Goal: Task Accomplishment & Management: Manage account settings

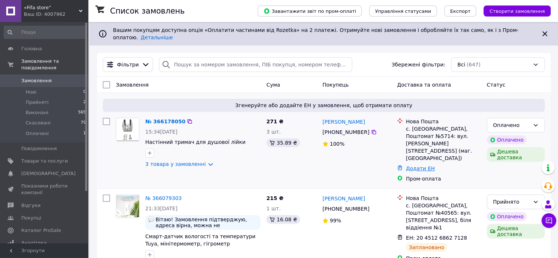
click at [418, 166] on link "Додати ЕН" at bounding box center [420, 169] width 29 height 6
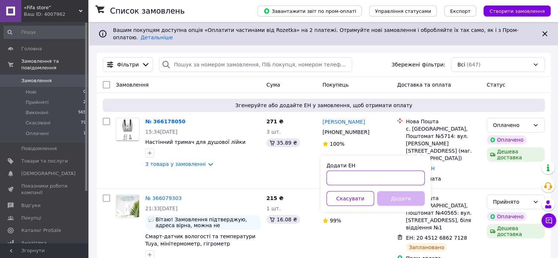
click at [355, 177] on input "Додати ЕН" at bounding box center [376, 178] width 98 height 15
paste input "20451269136847"
type input "20451269136847"
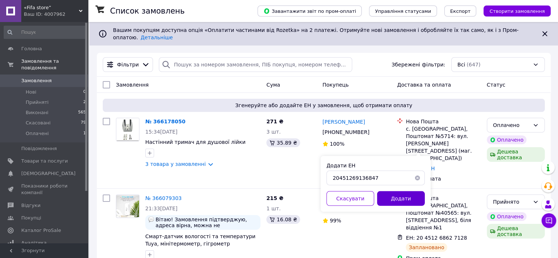
click at [394, 196] on button "Додати" at bounding box center [401, 198] width 48 height 15
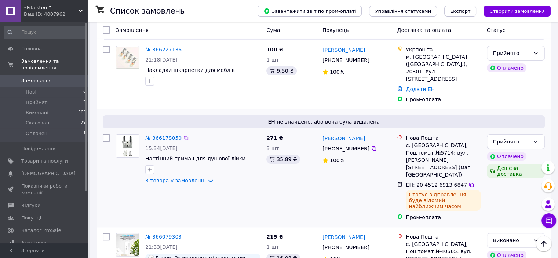
scroll to position [147, 0]
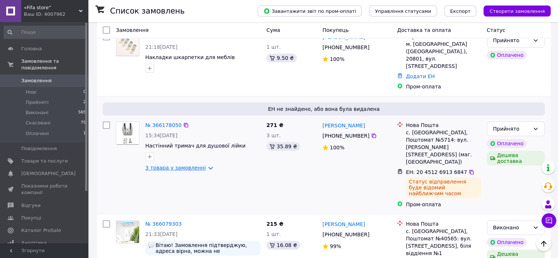
click at [203, 165] on link "3 товара у замовленні" at bounding box center [175, 168] width 61 height 6
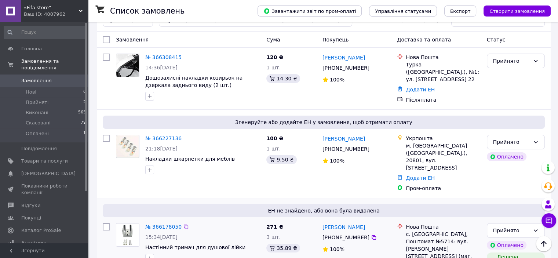
scroll to position [0, 0]
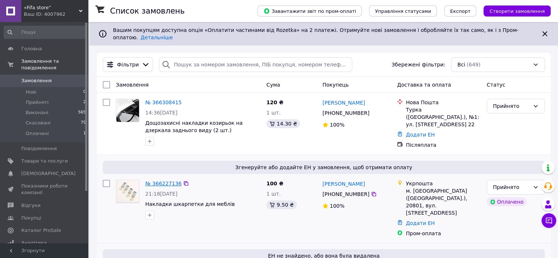
click at [168, 181] on link "№ 366227136" at bounding box center [163, 184] width 36 height 6
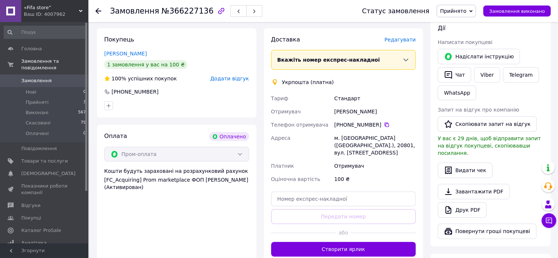
scroll to position [147, 0]
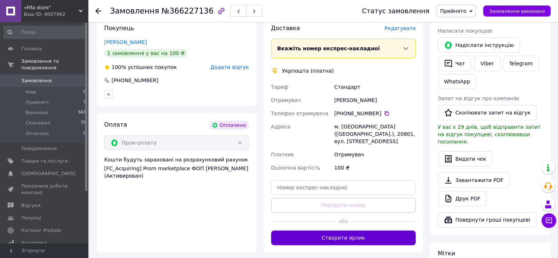
click at [333, 231] on button "Створити ярлик" at bounding box center [343, 238] width 145 height 15
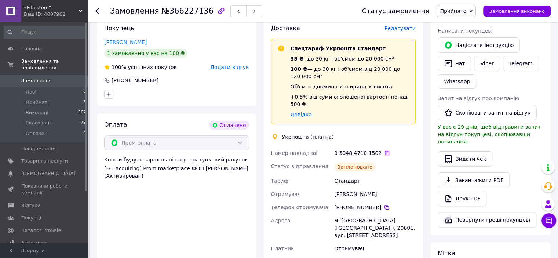
click at [384, 150] on icon at bounding box center [387, 153] width 6 height 6
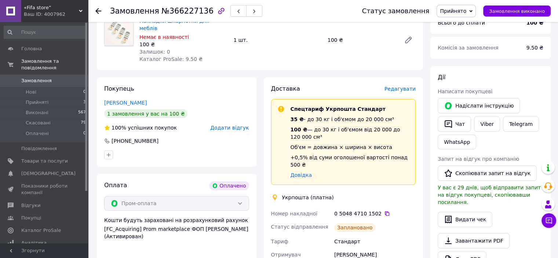
scroll to position [0, 0]
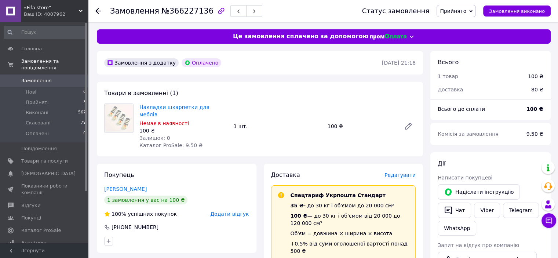
click at [41, 77] on span "Замовлення" at bounding box center [36, 80] width 30 height 7
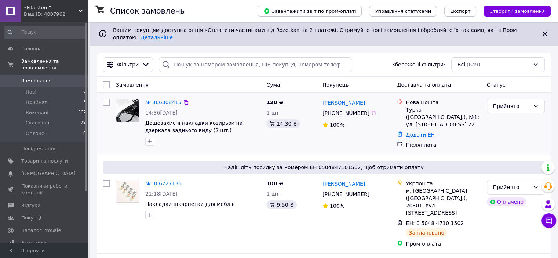
click at [420, 132] on link "Додати ЕН" at bounding box center [420, 135] width 29 height 6
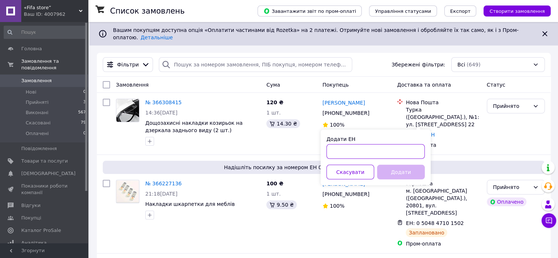
click at [371, 152] on input "Додати ЕН" at bounding box center [376, 151] width 98 height 15
paste input "20451269144357"
type input "20451269144357"
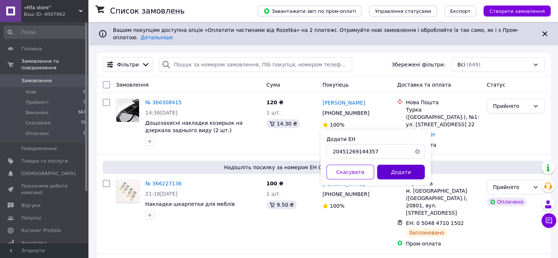
click at [410, 171] on button "Додати" at bounding box center [401, 172] width 48 height 15
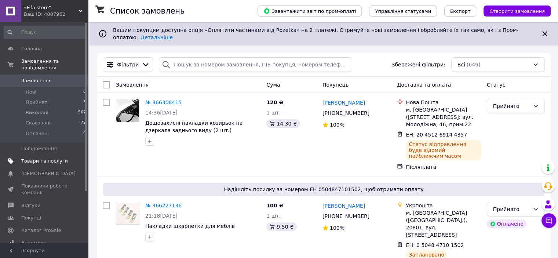
click at [45, 155] on link "Товари та послуги" at bounding box center [45, 161] width 90 height 12
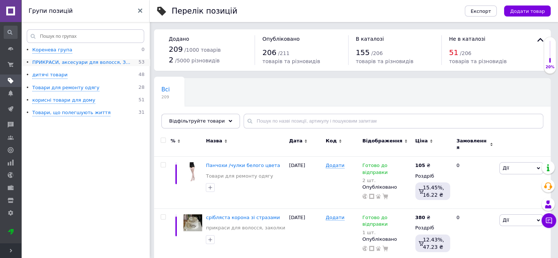
click at [73, 62] on div "ПРИКРАСИ, аксесуари для волосся, З..." at bounding box center [81, 62] width 98 height 7
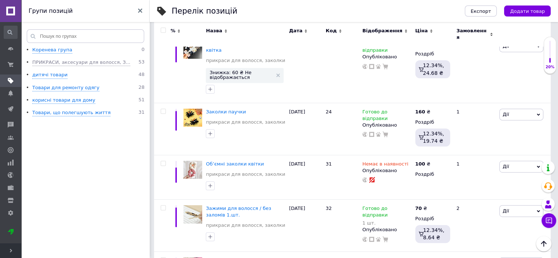
scroll to position [367, 0]
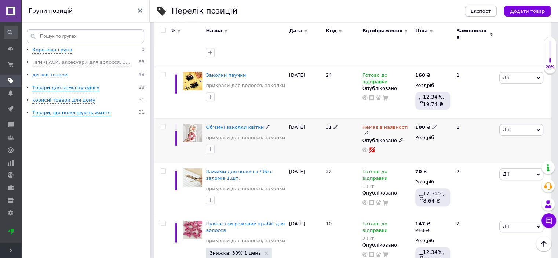
click at [369, 131] on icon at bounding box center [366, 133] width 4 height 4
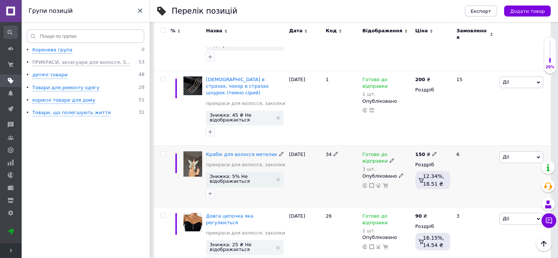
scroll to position [734, 0]
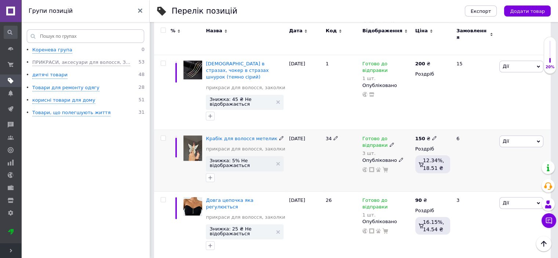
click at [363, 135] on div "Готово до відправки" at bounding box center [387, 141] width 49 height 13
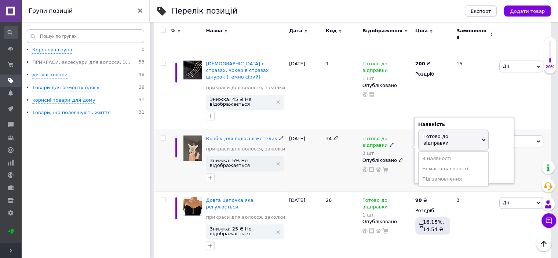
click at [383, 150] on div "3 шт." at bounding box center [387, 153] width 49 height 6
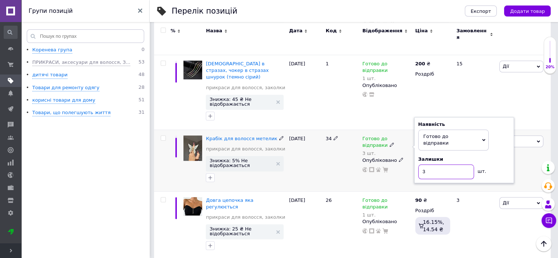
click at [423, 164] on input "3" at bounding box center [446, 171] width 56 height 15
click at [440, 164] on input "3" at bounding box center [446, 171] width 56 height 15
type input "1"
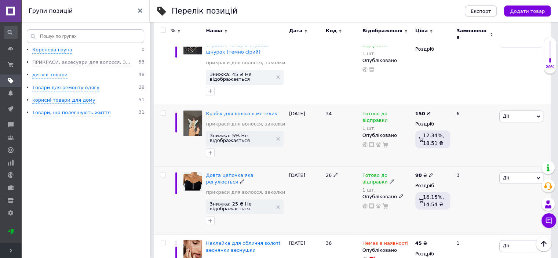
scroll to position [771, 0]
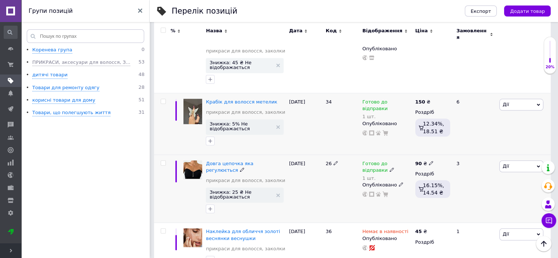
click at [399, 182] on icon at bounding box center [401, 184] width 4 height 4
click at [335, 168] on div "26" at bounding box center [342, 189] width 37 height 68
click at [367, 175] on div "1 шт." at bounding box center [387, 178] width 49 height 6
click at [441, 188] on li "Немає в наявності" at bounding box center [454, 193] width 70 height 10
click at [435, 182] on input "1" at bounding box center [446, 189] width 56 height 15
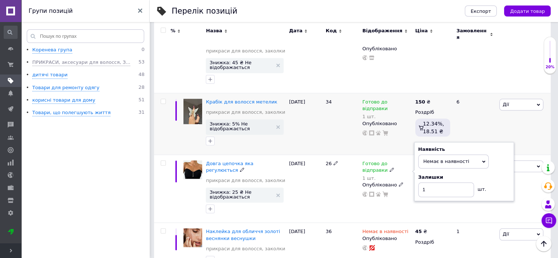
click at [356, 186] on div "26" at bounding box center [342, 189] width 37 height 68
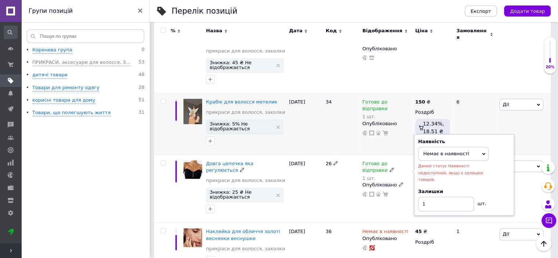
click at [388, 161] on span "Готово до відправки" at bounding box center [375, 168] width 25 height 14
click at [449, 188] on div "Залишки 1 шт." at bounding box center [464, 199] width 92 height 23
click at [446, 197] on input "1" at bounding box center [446, 204] width 56 height 15
type input "0"
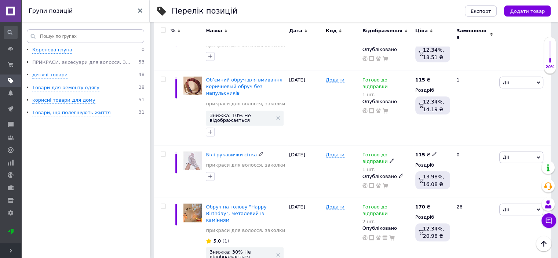
scroll to position [1909, 0]
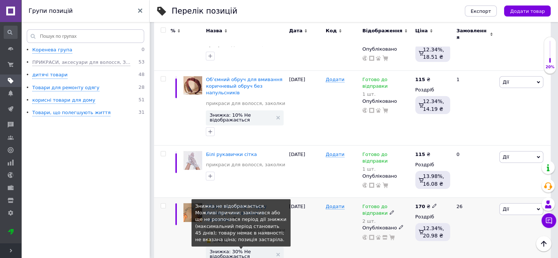
click at [250, 249] on span "Знижка: 30% Не відображається" at bounding box center [241, 254] width 63 height 10
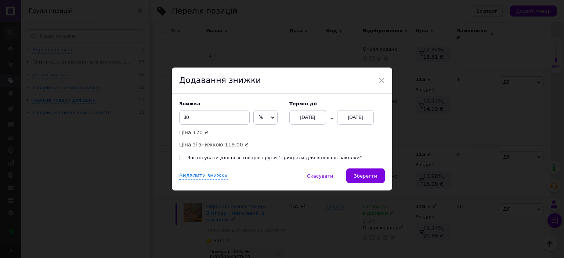
click at [304, 119] on div "[DATE]" at bounding box center [307, 117] width 37 height 15
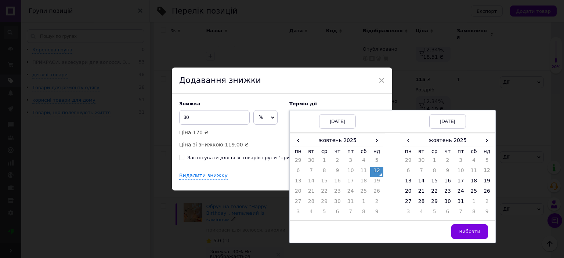
click at [376, 173] on td "12" at bounding box center [376, 172] width 13 height 10
click at [482, 192] on td "26" at bounding box center [486, 193] width 13 height 10
click at [468, 236] on button "Вибрати" at bounding box center [469, 231] width 37 height 15
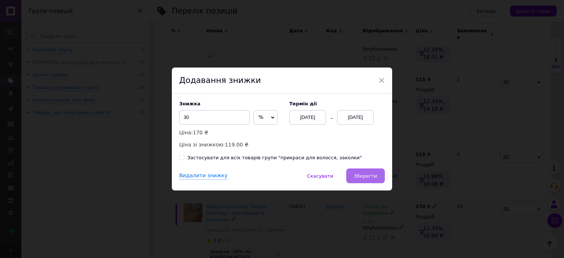
click at [367, 178] on span "Зберегти" at bounding box center [365, 176] width 23 height 6
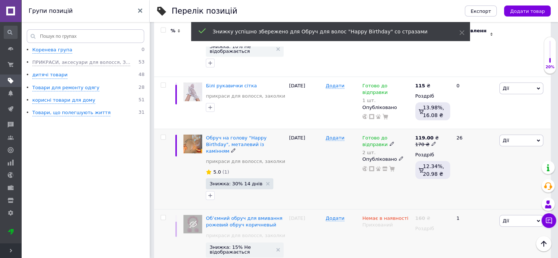
scroll to position [1982, 0]
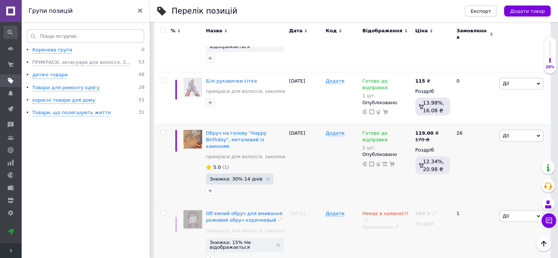
click at [163, 211] on input "checkbox" at bounding box center [163, 213] width 5 height 5
checkbox input "true"
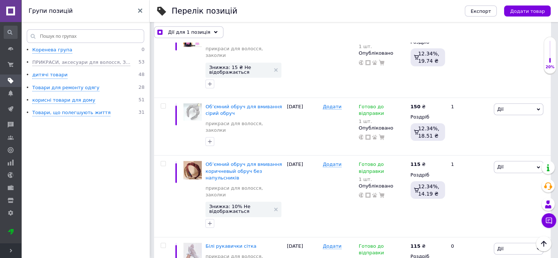
scroll to position [1982, 0]
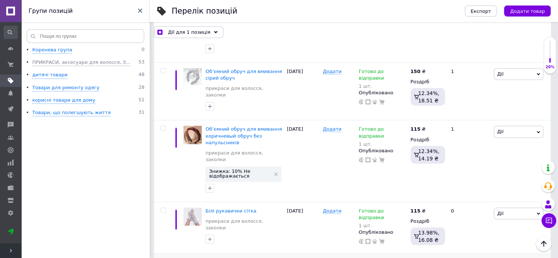
scroll to position [2055, 0]
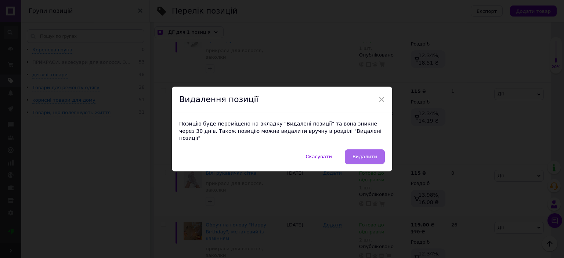
click at [365, 154] on span "Видалити" at bounding box center [364, 157] width 25 height 6
checkbox input "true"
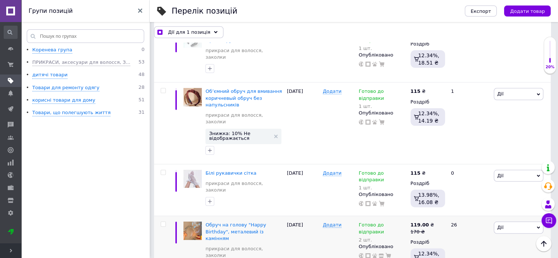
checkbox input "false"
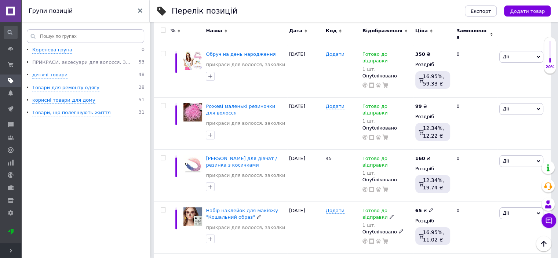
scroll to position [2826, 0]
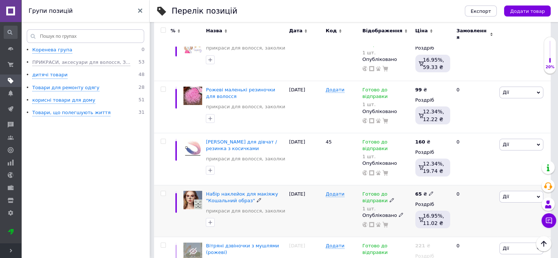
click at [399, 213] on icon at bounding box center [401, 215] width 4 height 4
click at [348, 185] on div "Додати" at bounding box center [342, 211] width 37 height 52
click at [390, 198] on icon at bounding box center [392, 200] width 4 height 4
click at [438, 219] on li "Немає в наявності" at bounding box center [454, 224] width 70 height 10
click at [437, 213] on input "1" at bounding box center [446, 220] width 56 height 15
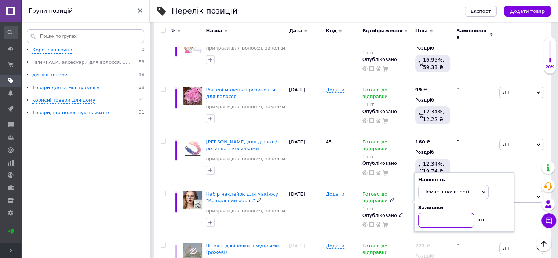
type input "0"
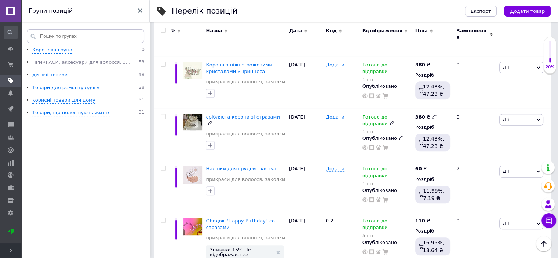
scroll to position [3081, 0]
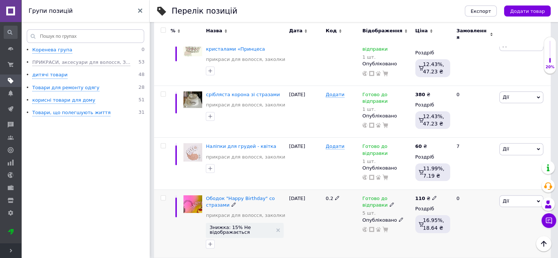
click at [335, 196] on icon at bounding box center [337, 198] width 4 height 4
click at [335, 193] on input "0.2" at bounding box center [340, 198] width 32 height 11
click at [326, 190] on div "0.2" at bounding box center [342, 224] width 37 height 68
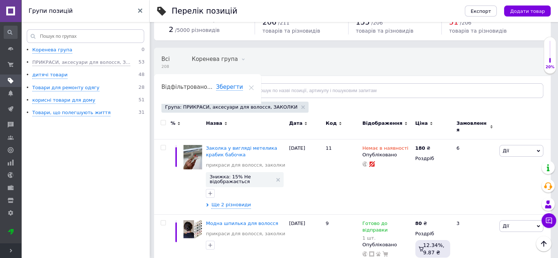
scroll to position [0, 0]
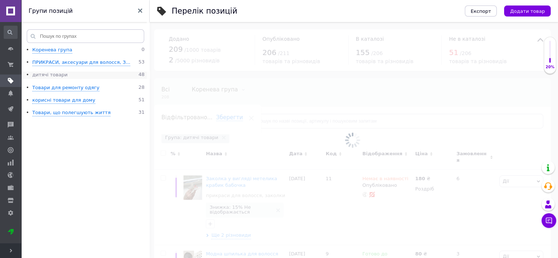
click at [61, 76] on div "дитячі товари" at bounding box center [49, 75] width 35 height 7
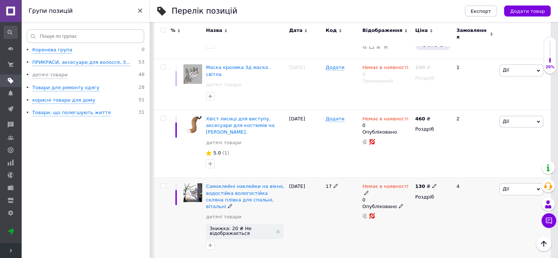
scroll to position [1064, 0]
